Goal: Transaction & Acquisition: Purchase product/service

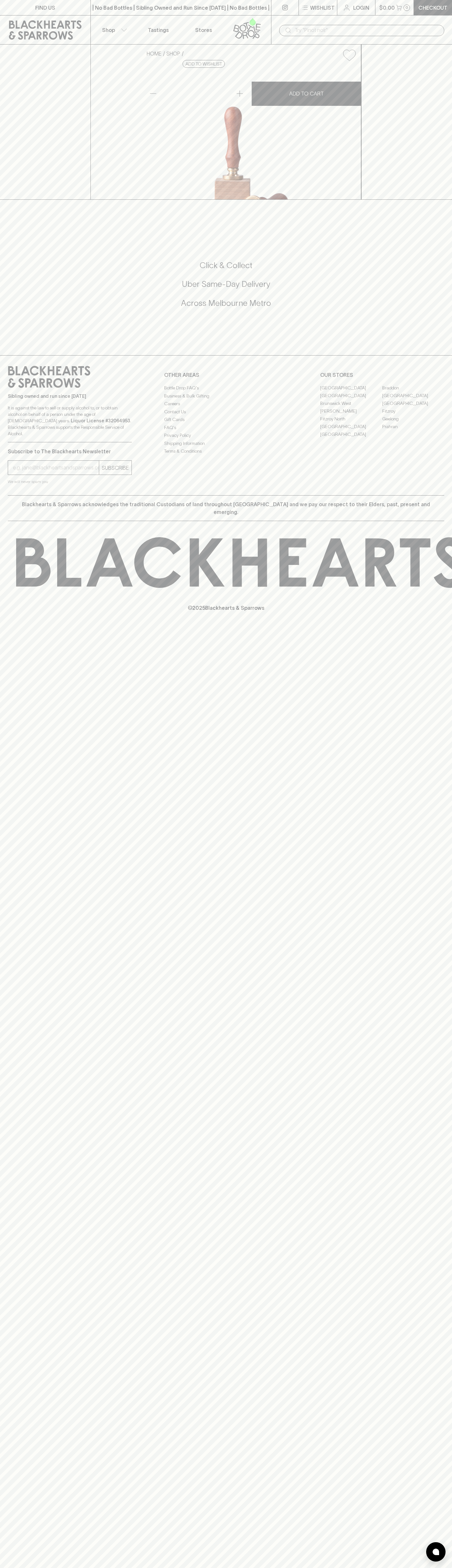
click at [214, 15] on div "| No Bad Bottles | Sibling Owned and Run Since 2006 | No Bad Bottles | Sibling …" at bounding box center [180, 7] width 181 height 15
click at [441, 110] on div "HOME SHOP Smiley Face Deluxe Ice Stamp $33.00 Add to wishlist No Further Discou…" at bounding box center [226, 122] width 452 height 155
click at [87, 1567] on html "FIND US | No Bad Bottles | Sibling Owned and Run Since 2006 | No Bad Bottles | …" at bounding box center [226, 784] width 452 height 1568
click at [31, 342] on div "Click & Collect Uber Same-Day Delivery Across Melbourne Metro" at bounding box center [226, 289] width 436 height 108
